Goal: Share content: Share content

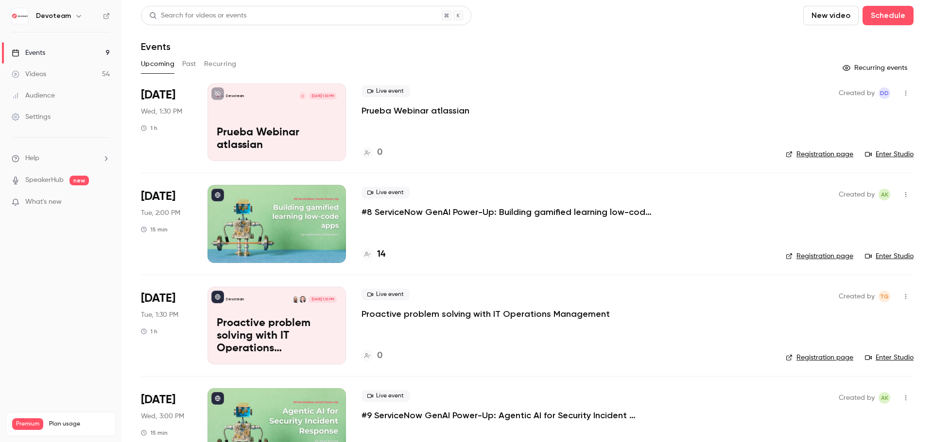
click at [37, 68] on link "Videos 54" at bounding box center [60, 74] width 121 height 21
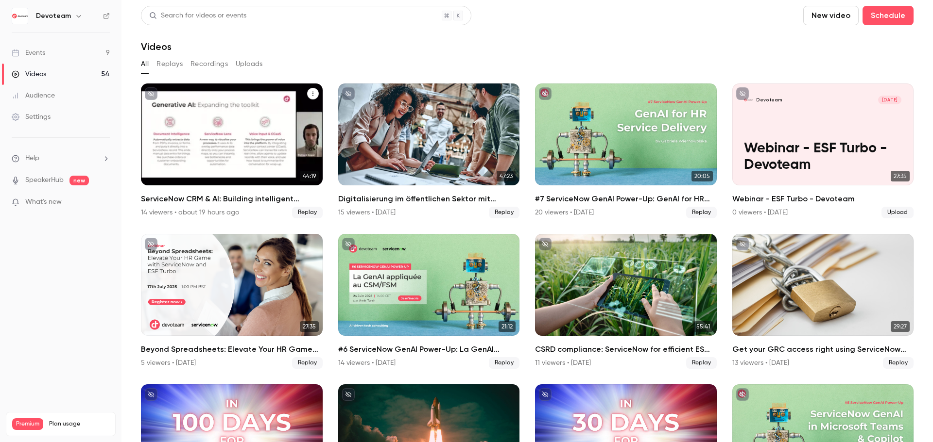
click at [312, 90] on button "ServiceNow CRM & AI: Building intelligent customer relationships" at bounding box center [313, 94] width 12 height 12
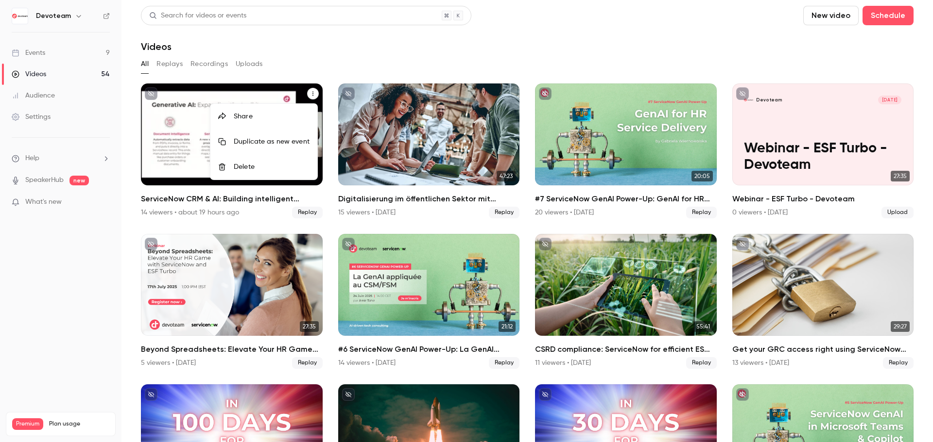
click at [267, 111] on li "Share" at bounding box center [263, 116] width 107 height 25
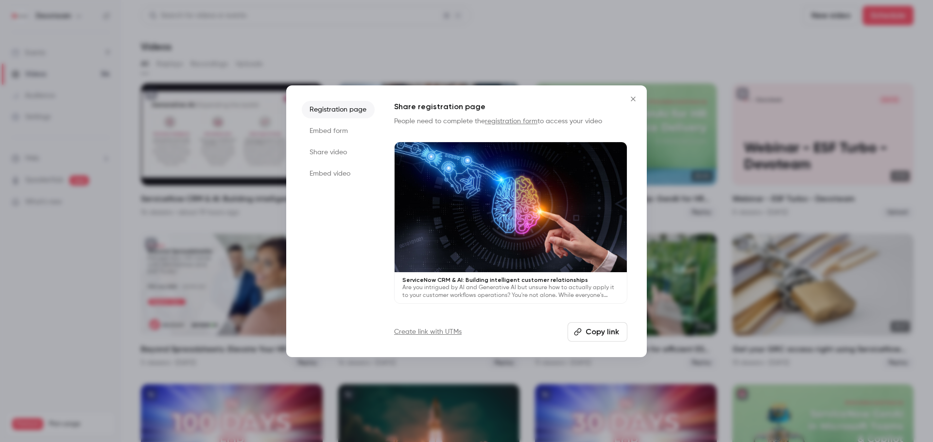
click at [340, 146] on li "Share video" at bounding box center [338, 152] width 73 height 17
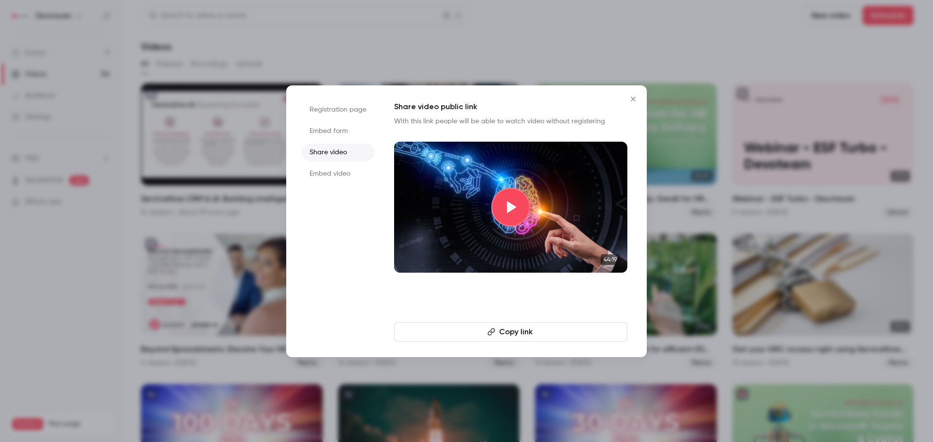
click at [497, 339] on button "Copy link" at bounding box center [510, 332] width 233 height 19
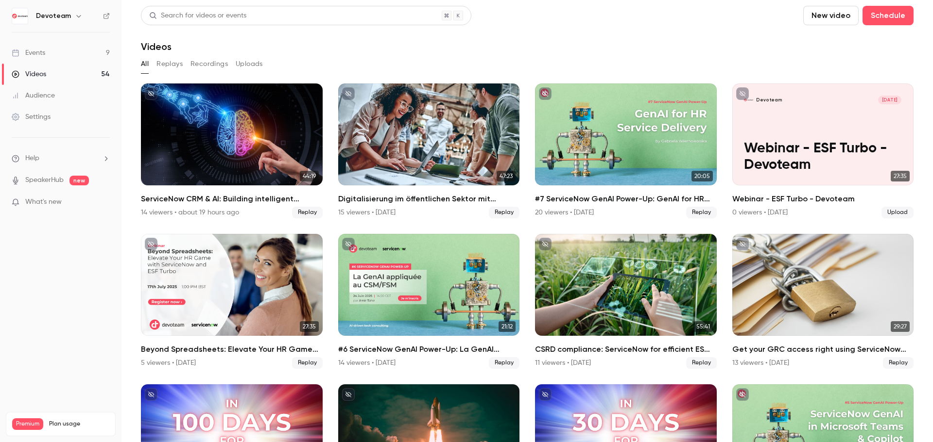
click at [57, 57] on link "Events 9" at bounding box center [60, 52] width 121 height 21
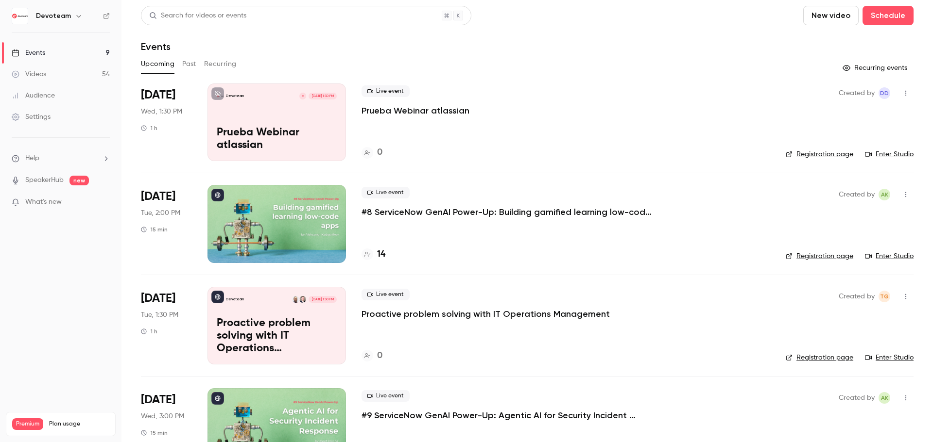
click at [189, 65] on button "Past" at bounding box center [189, 64] width 14 height 16
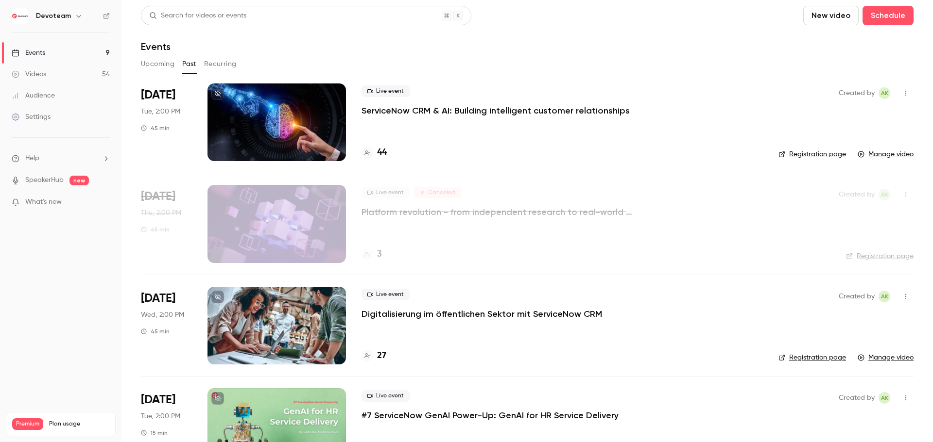
click at [162, 66] on button "Upcoming" at bounding box center [158, 64] width 34 height 16
